Goal: Information Seeking & Learning: Learn about a topic

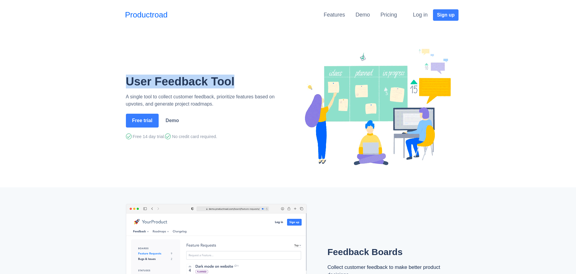
drag, startPoint x: 127, startPoint y: 84, endPoint x: 235, endPoint y: 84, distance: 108.2
click at [235, 84] on h1 "User Feedback Tool" at bounding box center [206, 82] width 160 height 14
click at [207, 52] on div "User Feedback Tool A single tool to collect customer feedback, prioritize featu…" at bounding box center [205, 107] width 169 height 122
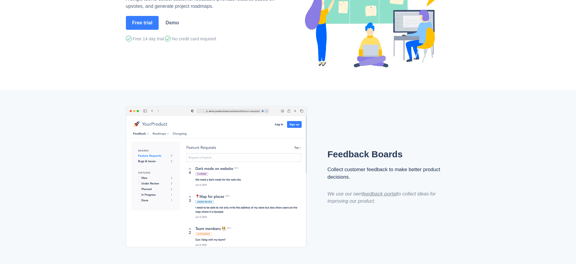
scroll to position [120, 0]
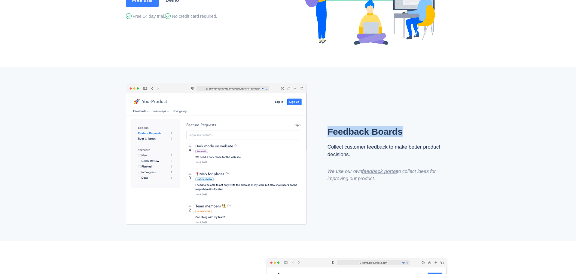
drag, startPoint x: 330, startPoint y: 133, endPoint x: 401, endPoint y: 133, distance: 71.5
click at [401, 133] on h2 "Feedback Boards" at bounding box center [386, 131] width 117 height 11
click at [378, 133] on h2 "Feedback Boards" at bounding box center [386, 131] width 117 height 11
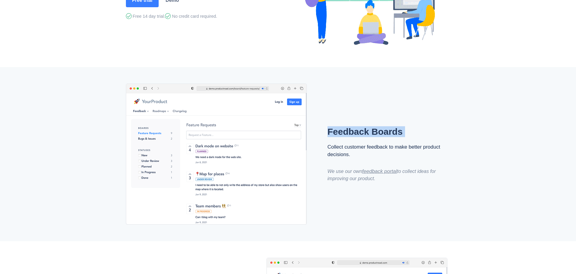
click at [378, 133] on h2 "Feedback Boards" at bounding box center [386, 131] width 117 height 11
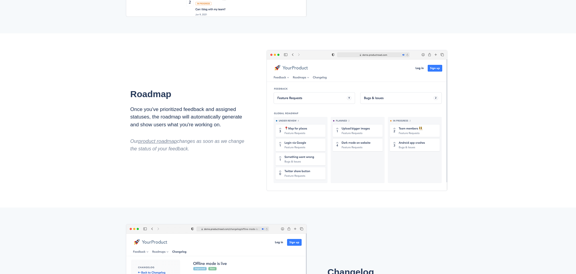
scroll to position [331, 0]
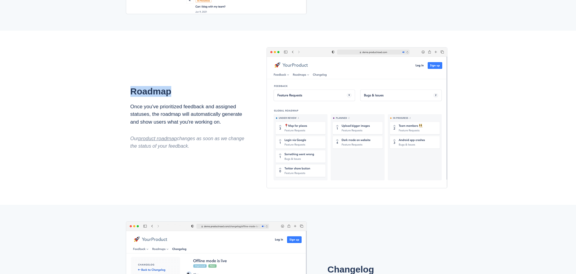
drag, startPoint x: 130, startPoint y: 90, endPoint x: 167, endPoint y: 90, distance: 36.7
click at [179, 90] on div "Roadmap Once you've prioritized feedback and assigned statuses, the roadmap wil…" at bounding box center [191, 118] width 141 height 150
click at [152, 89] on h2 "Roadmap" at bounding box center [188, 91] width 117 height 11
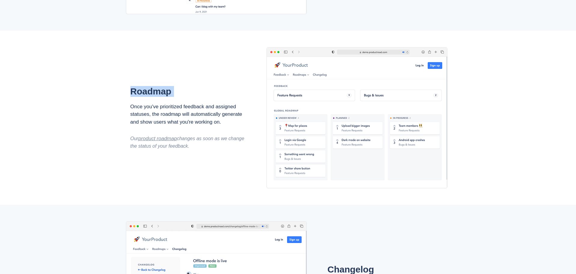
click at [152, 89] on h2 "Roadmap" at bounding box center [188, 91] width 117 height 11
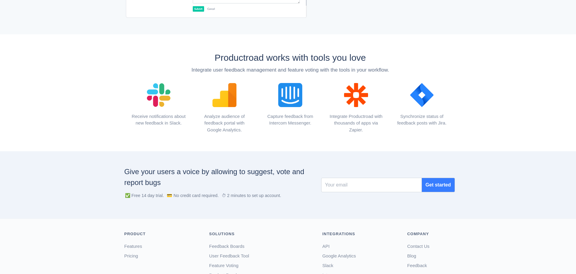
scroll to position [738, 0]
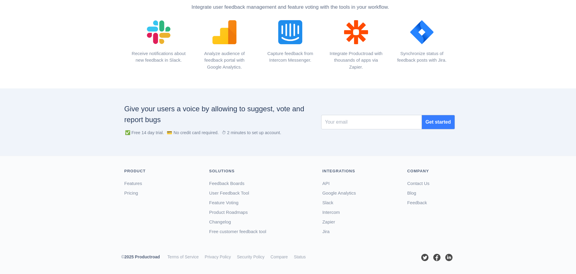
click at [367, 230] on div "Jira" at bounding box center [361, 232] width 76 height 10
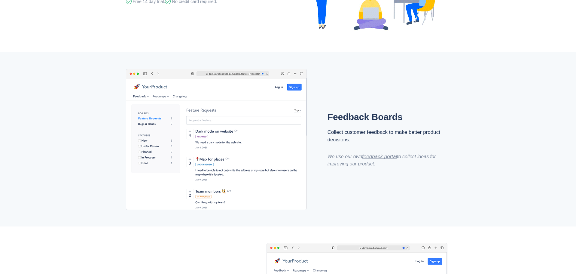
scroll to position [0, 0]
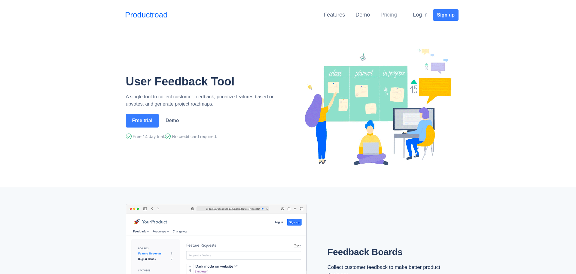
click at [389, 13] on link "Pricing" at bounding box center [389, 15] width 17 height 6
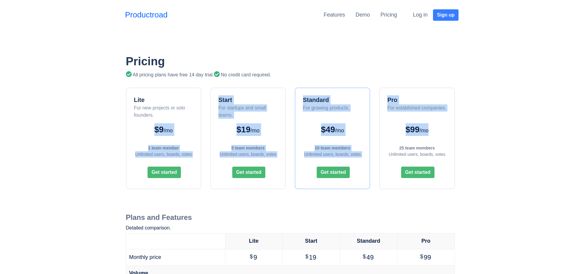
drag, startPoint x: 98, startPoint y: 131, endPoint x: 478, endPoint y: 131, distance: 379.6
drag, startPoint x: 516, startPoint y: 126, endPoint x: 84, endPoint y: 125, distance: 431.6
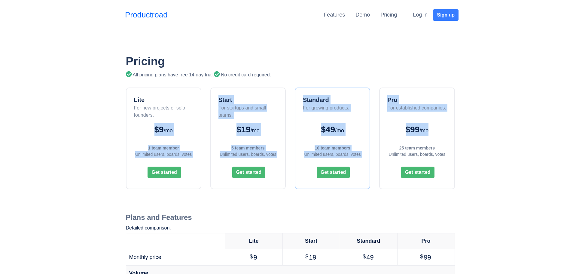
drag, startPoint x: 84, startPoint y: 125, endPoint x: 82, endPoint y: 115, distance: 10.7
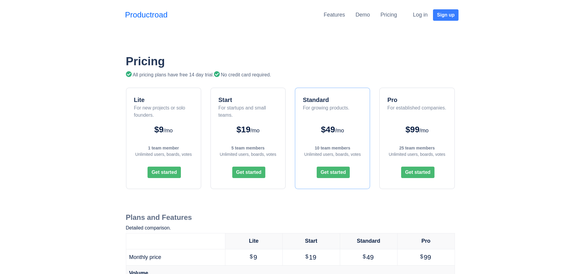
drag, startPoint x: 106, startPoint y: 78, endPoint x: 278, endPoint y: 76, distance: 172.2
click at [309, 76] on div "All pricing plans have free 14 day trial. No credit card required." at bounding box center [290, 74] width 329 height 7
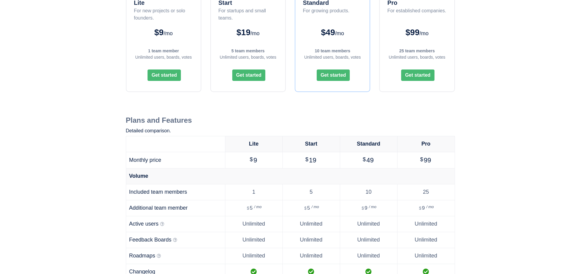
scroll to position [120, 0]
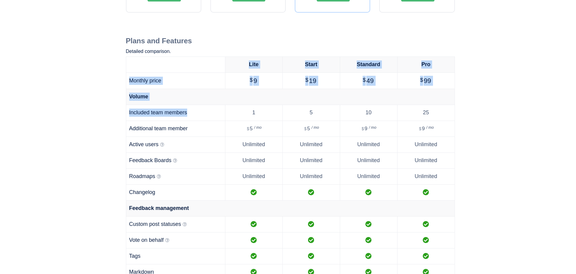
drag, startPoint x: 99, startPoint y: 121, endPoint x: 244, endPoint y: 148, distance: 148.3
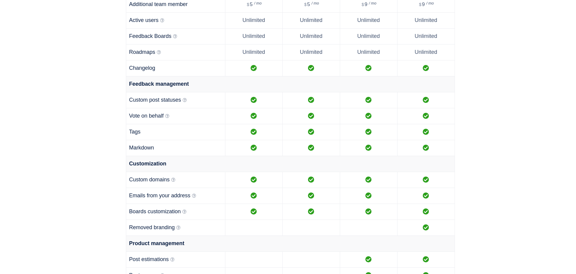
click at [127, 135] on td "Tags" at bounding box center [175, 132] width 99 height 16
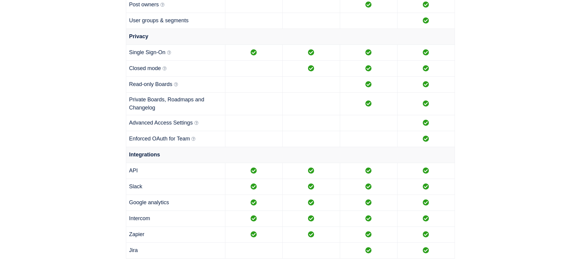
scroll to position [751, 0]
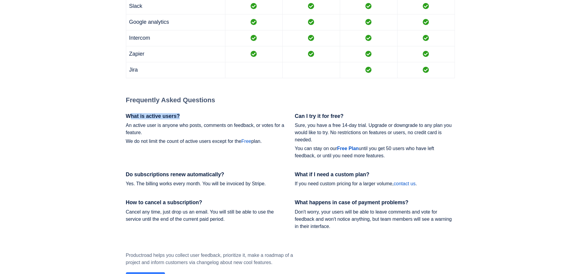
drag, startPoint x: 131, startPoint y: 117, endPoint x: 193, endPoint y: 116, distance: 61.9
click at [193, 116] on h3 "What is active users?" at bounding box center [206, 116] width 160 height 6
drag, startPoint x: 134, startPoint y: 124, endPoint x: 276, endPoint y: 126, distance: 141.9
click at [273, 126] on p "An active user is anyone who posts, comments on feedback, or votes for a featur…" at bounding box center [206, 129] width 160 height 14
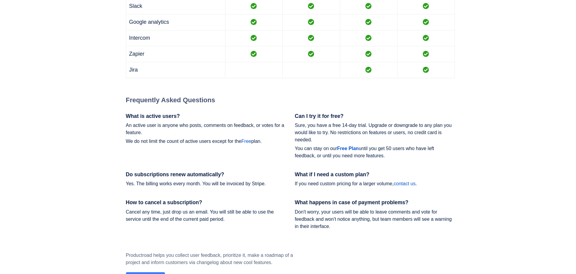
click at [277, 126] on p "An active user is anyone who posts, comments on feedback, or votes for a featur…" at bounding box center [206, 129] width 160 height 14
drag, startPoint x: 125, startPoint y: 139, endPoint x: 207, endPoint y: 140, distance: 81.8
click at [207, 140] on div "What is active users? An active user is anyone who posts, comments on feedback,…" at bounding box center [205, 142] width 169 height 58
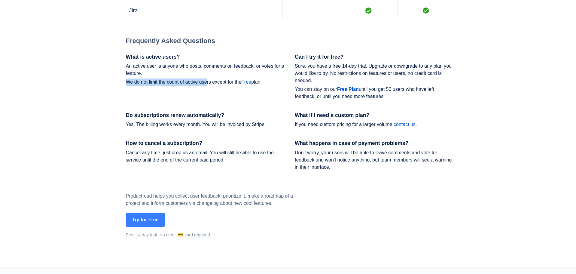
scroll to position [902, 0]
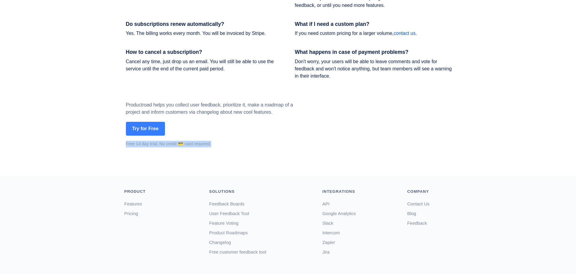
drag, startPoint x: 189, startPoint y: 146, endPoint x: 244, endPoint y: 147, distance: 55.3
click at [274, 147] on div "Free 14 day trial. No credit 💳 card required." at bounding box center [216, 144] width 180 height 7
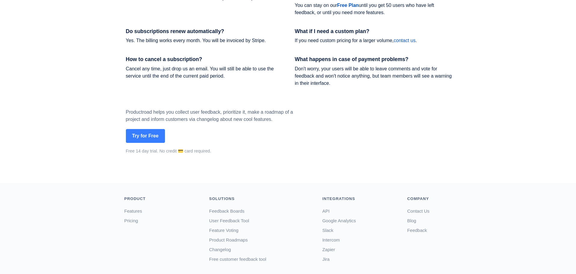
scroll to position [922, 0]
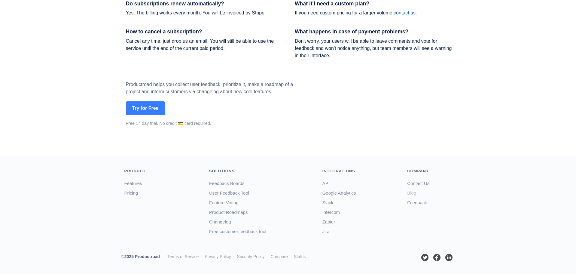
click at [413, 195] on link "Blog" at bounding box center [411, 192] width 9 height 5
